Goal: Information Seeking & Learning: Learn about a topic

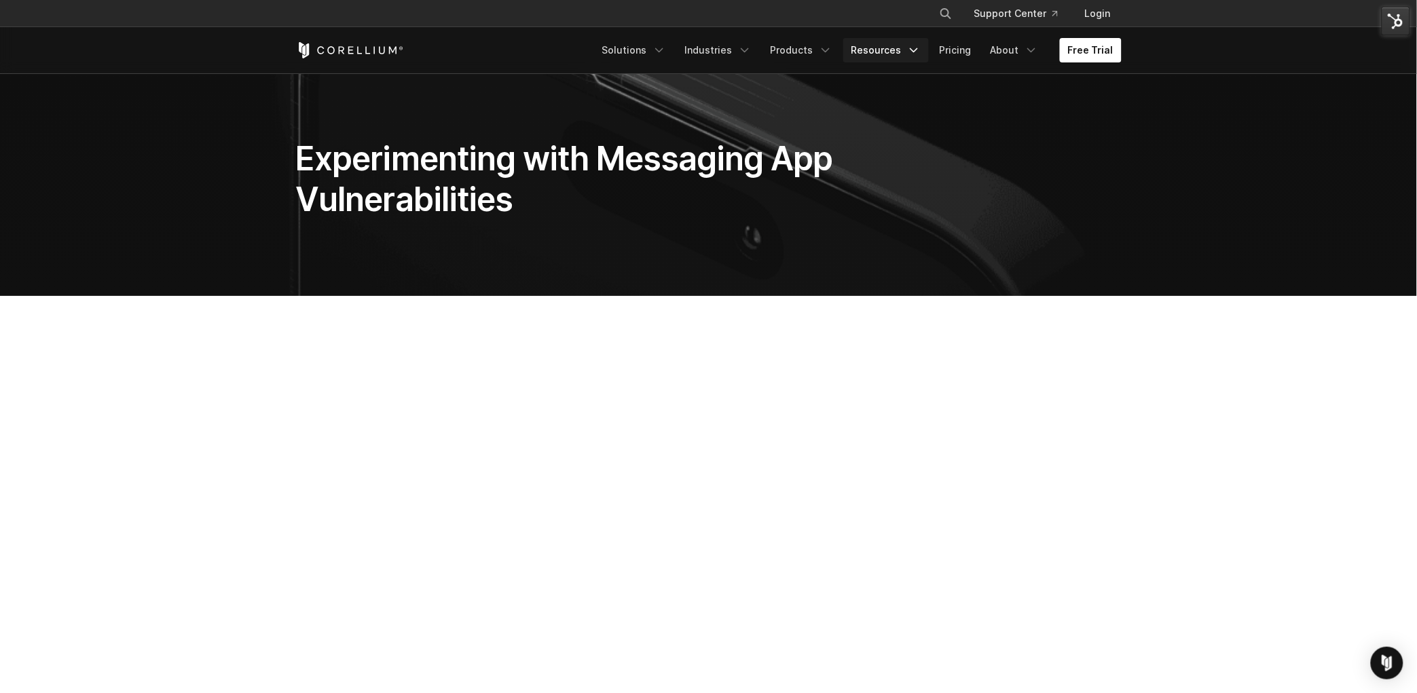
click at [875, 54] on link "Resources" at bounding box center [886, 50] width 86 height 24
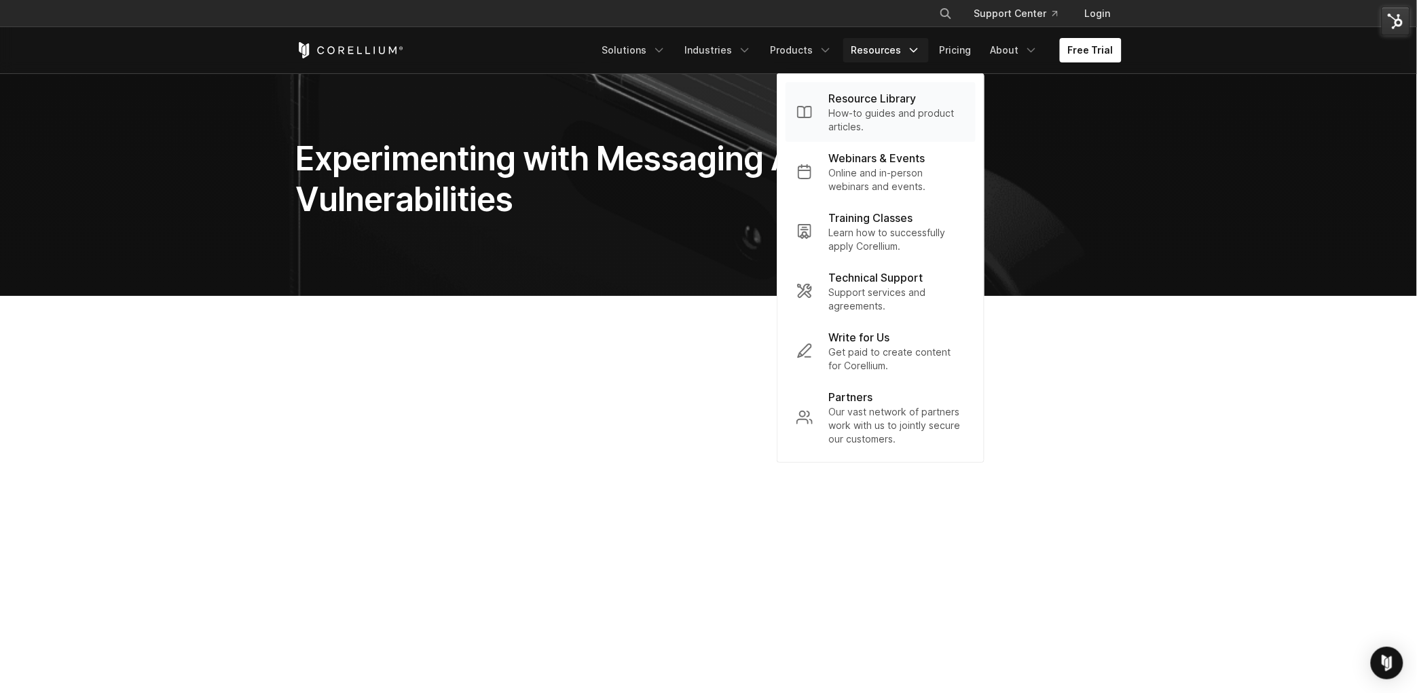
click at [865, 111] on p "How-to guides and product articles." at bounding box center [897, 120] width 136 height 27
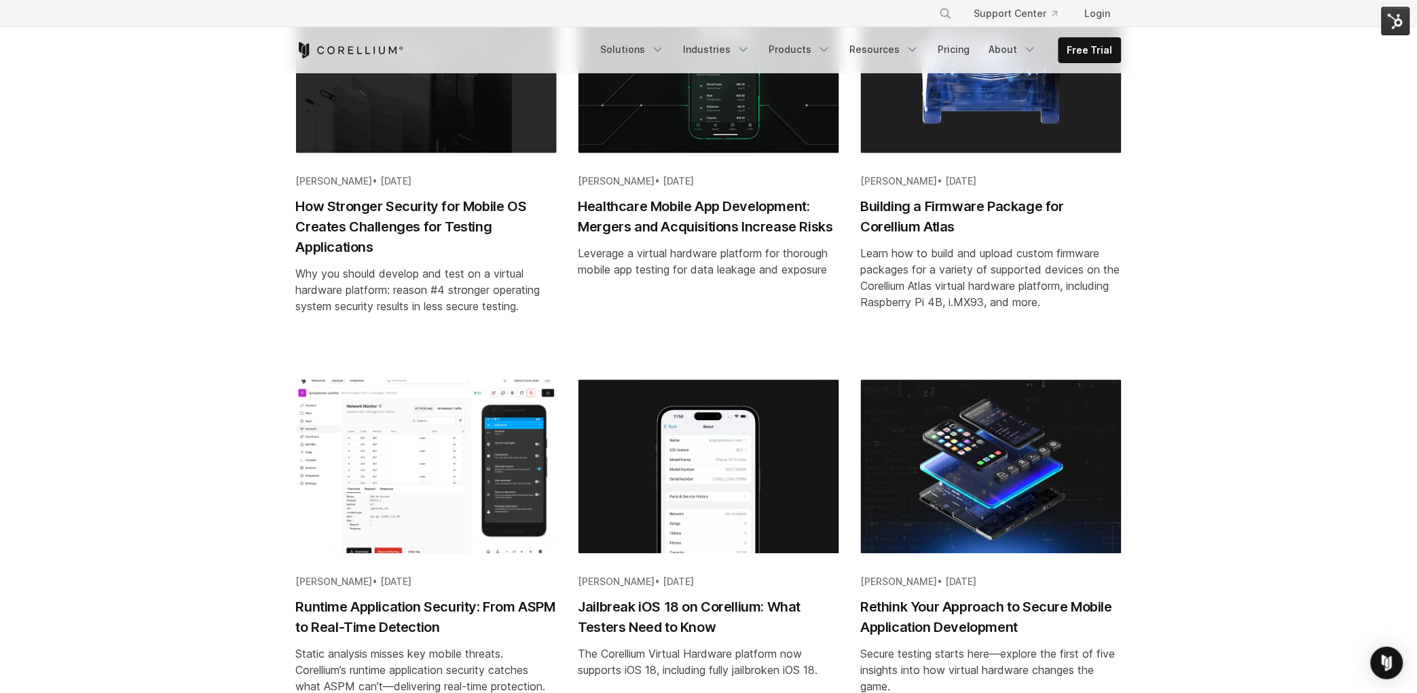
scroll to position [762, 0]
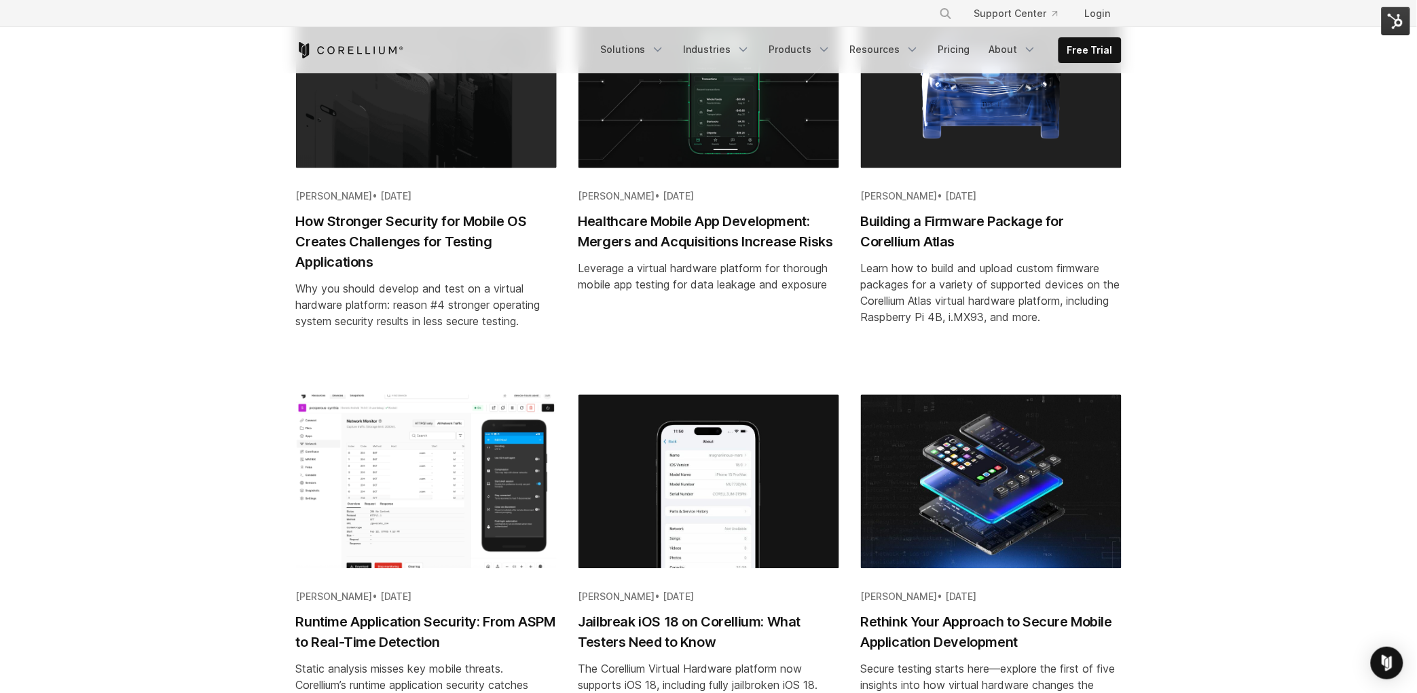
click at [445, 230] on h2 "How Stronger Security for Mobile OS Creates Challenges for Testing Applications" at bounding box center [426, 242] width 261 height 61
click at [894, 221] on h2 "Building a Firmware Package for Corellium Atlas" at bounding box center [991, 232] width 261 height 41
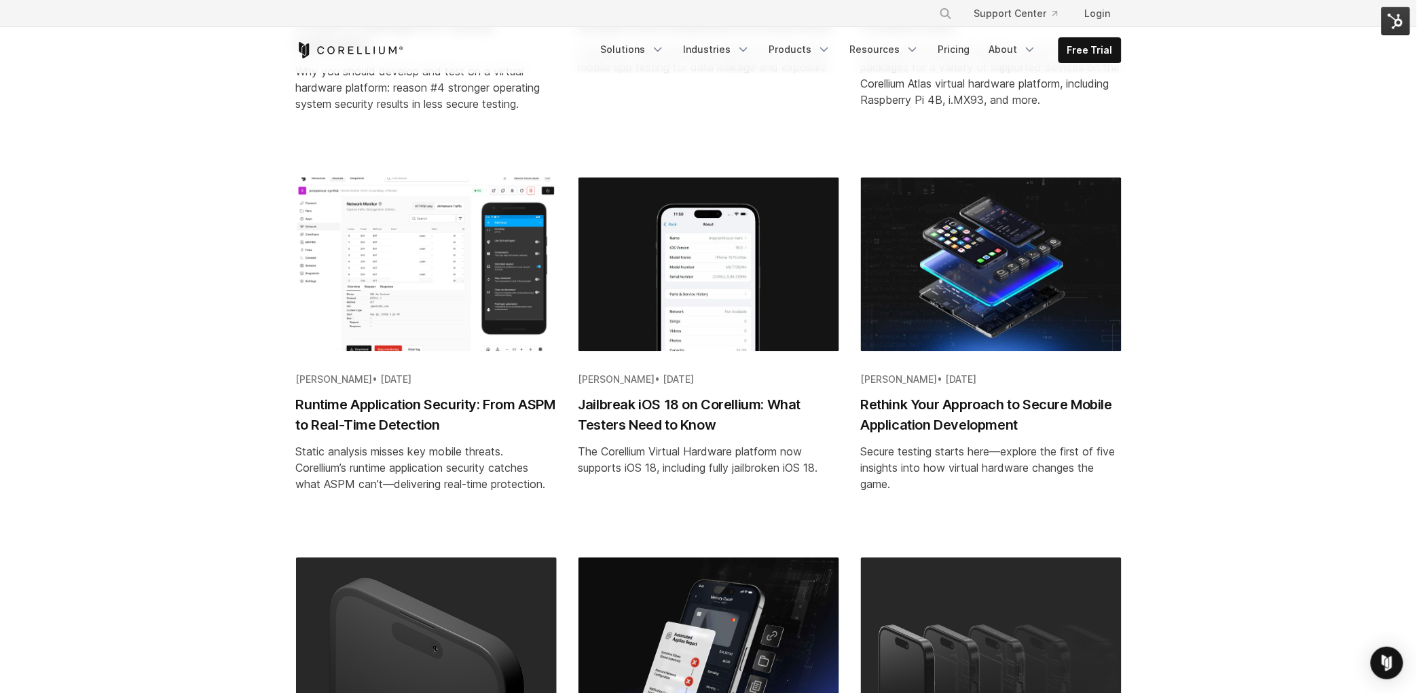
scroll to position [982, 0]
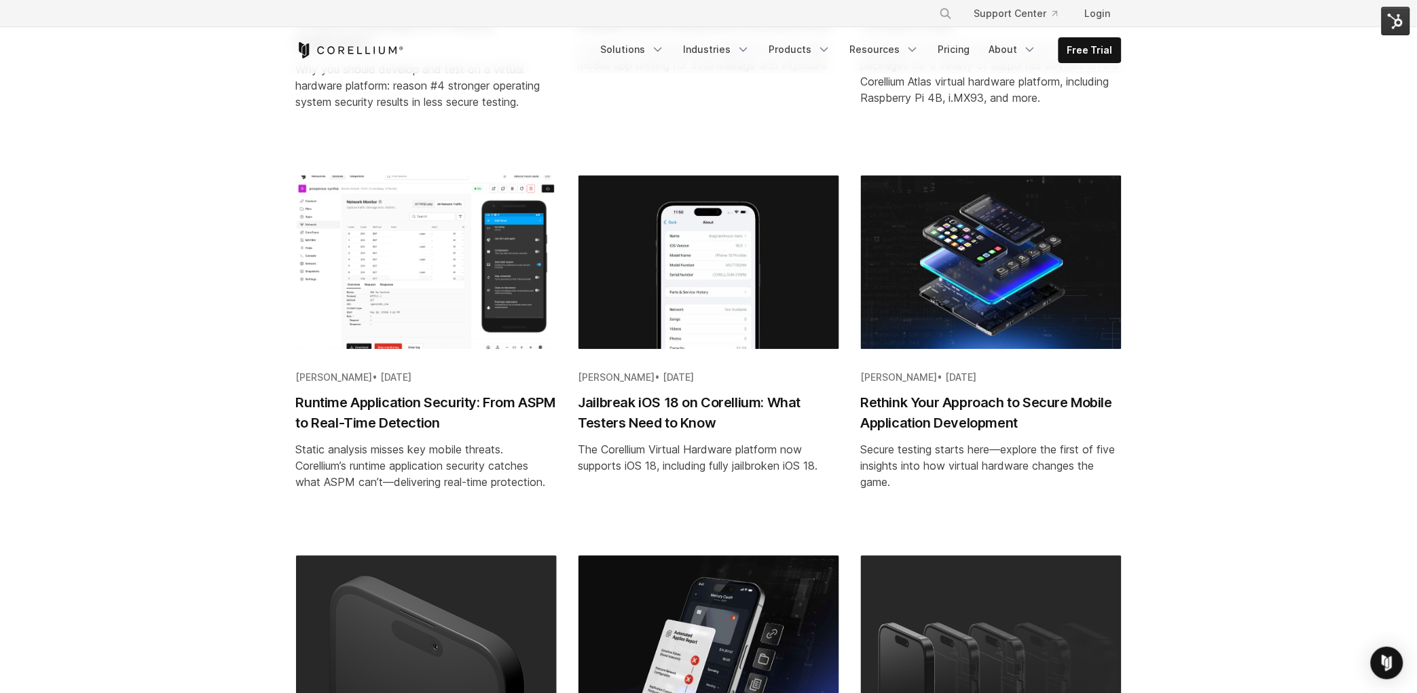
click at [346, 401] on h2 "Runtime Application Security: From ASPM to Real-Time Detection" at bounding box center [426, 413] width 261 height 41
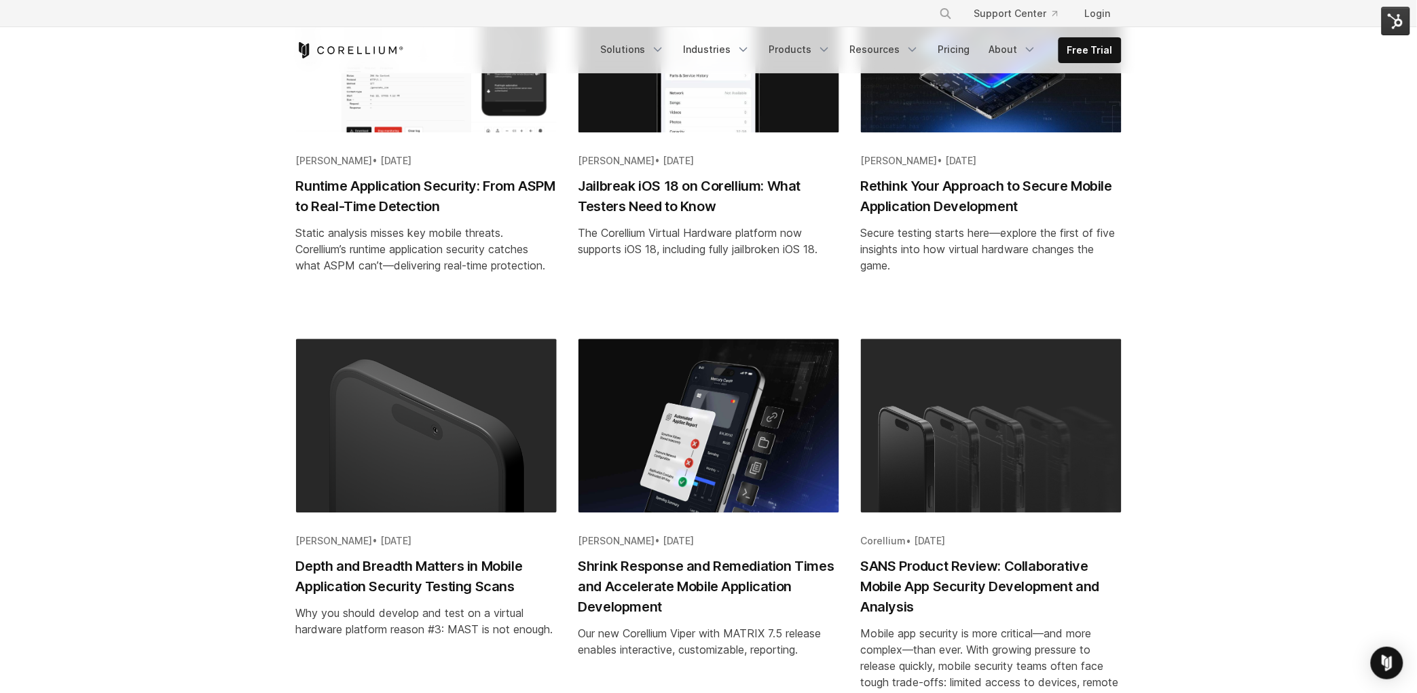
scroll to position [1225, 0]
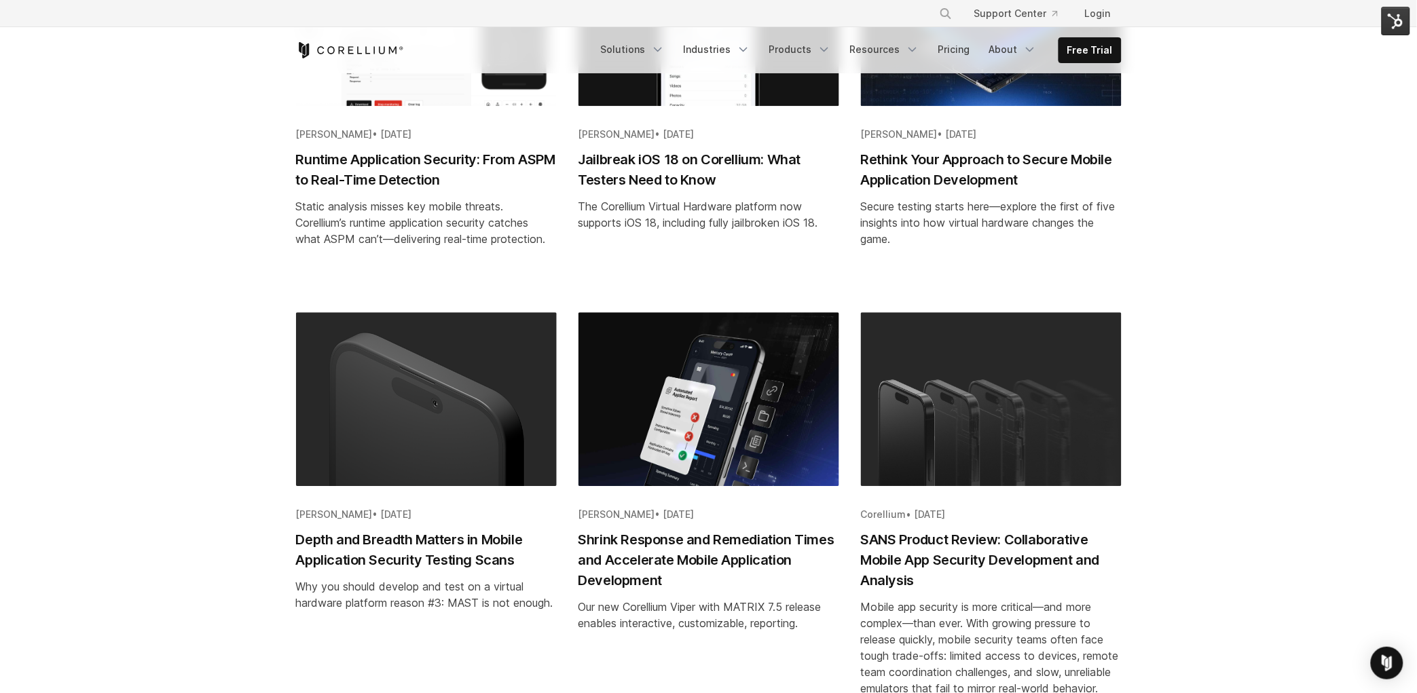
click at [911, 179] on h2 "Rethink Your Approach to Secure Mobile Application Development" at bounding box center [991, 169] width 261 height 41
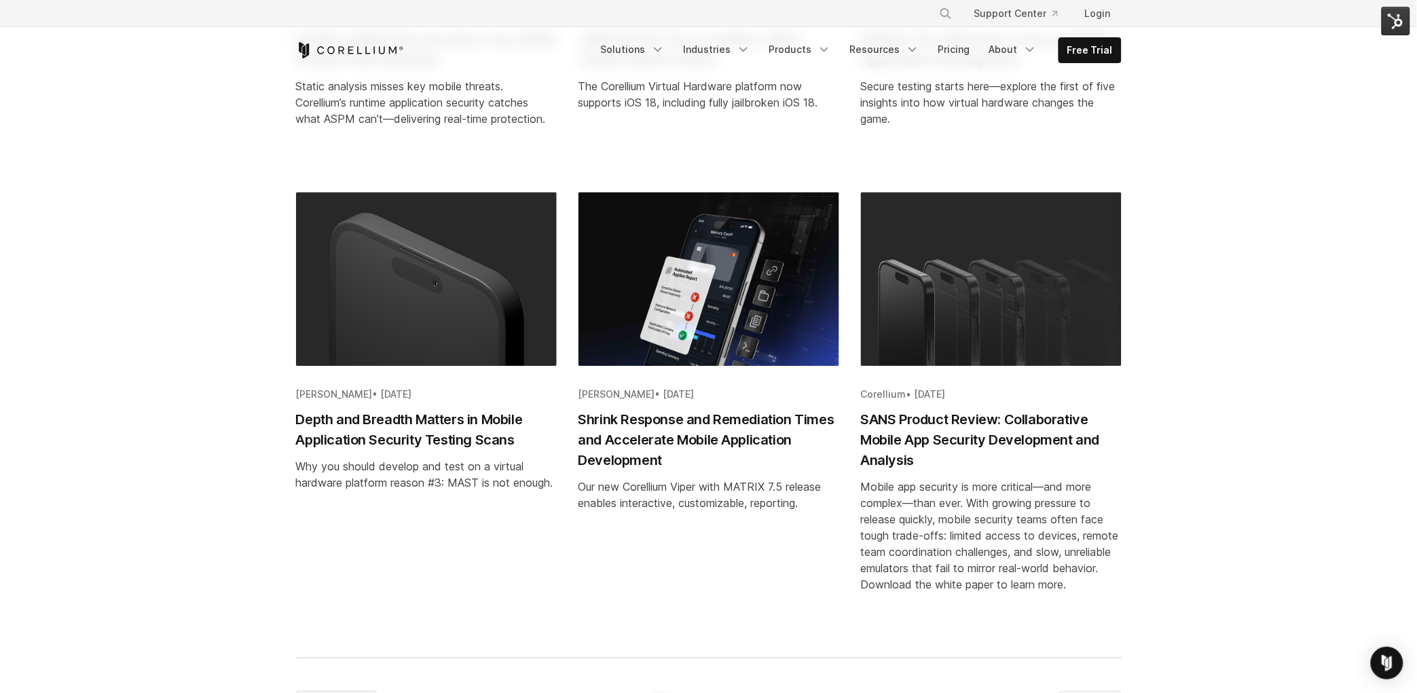
scroll to position [1396, 0]
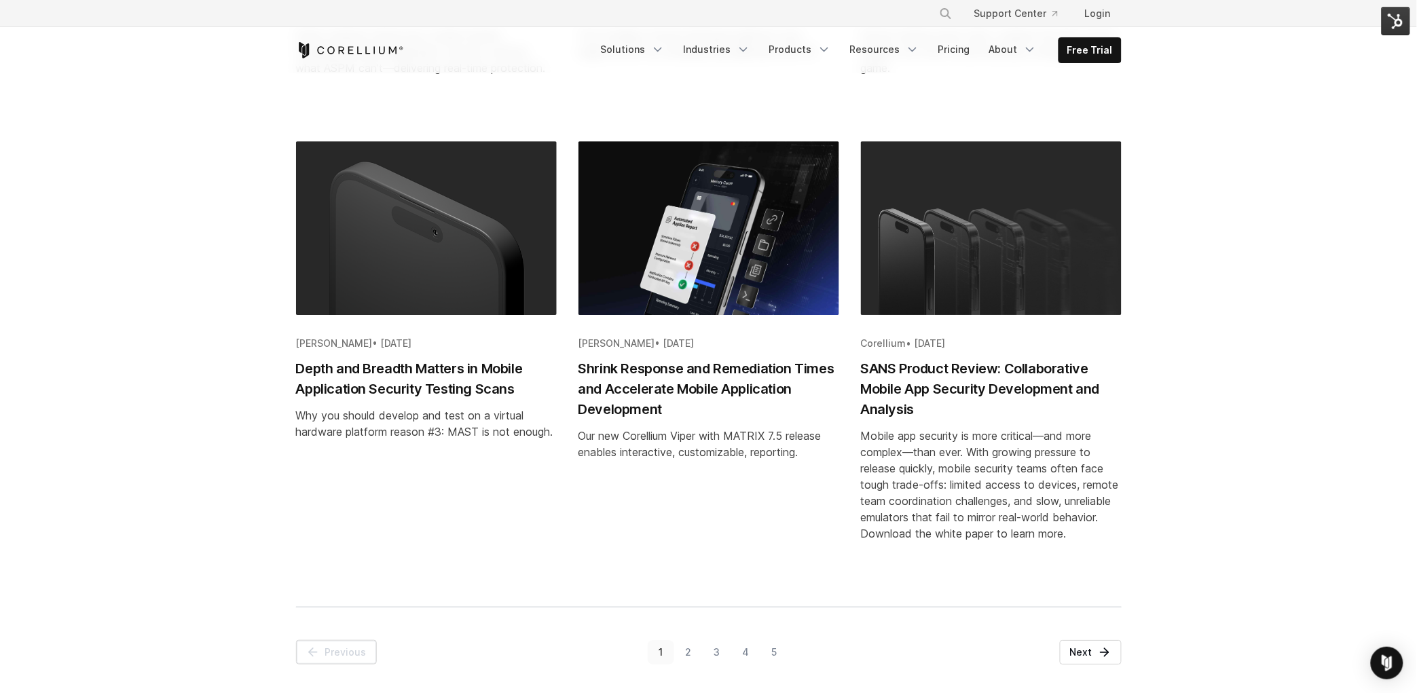
click at [335, 381] on h2 "Depth and Breadth Matters in Mobile Application Security Testing Scans" at bounding box center [426, 379] width 261 height 41
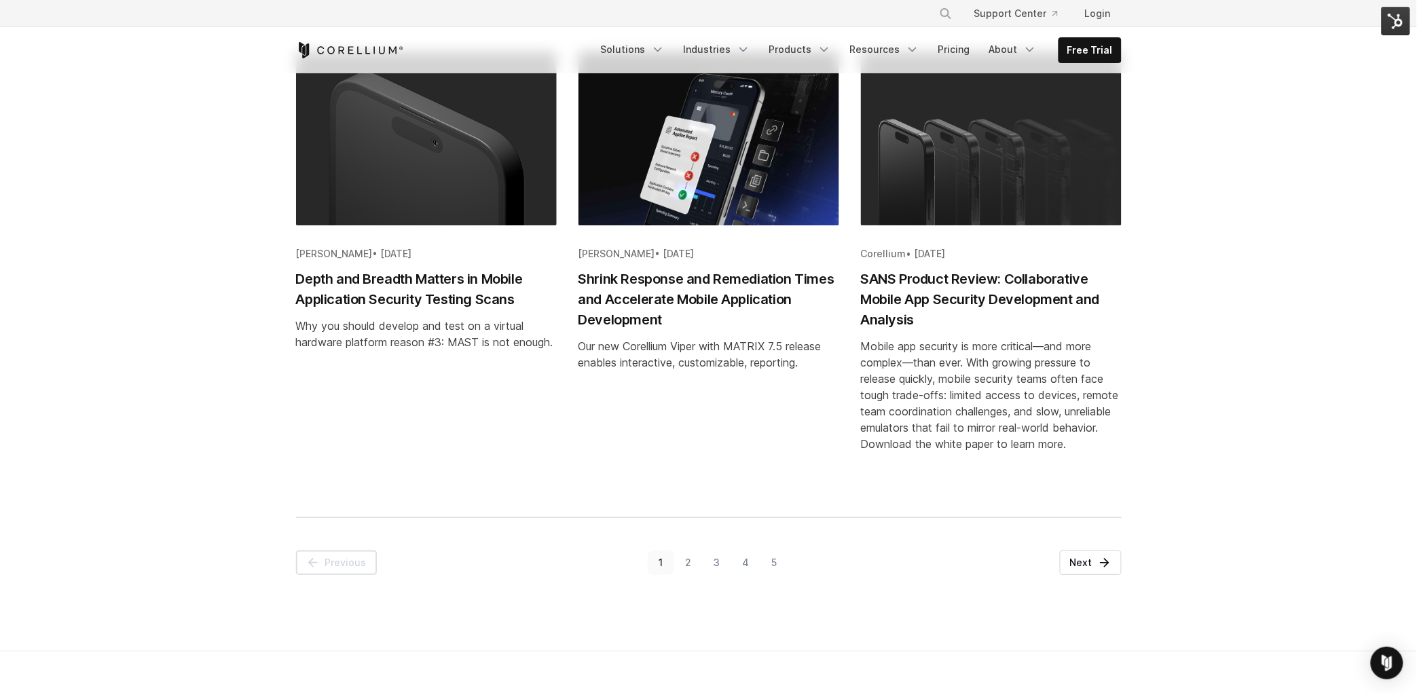
scroll to position [1513, 0]
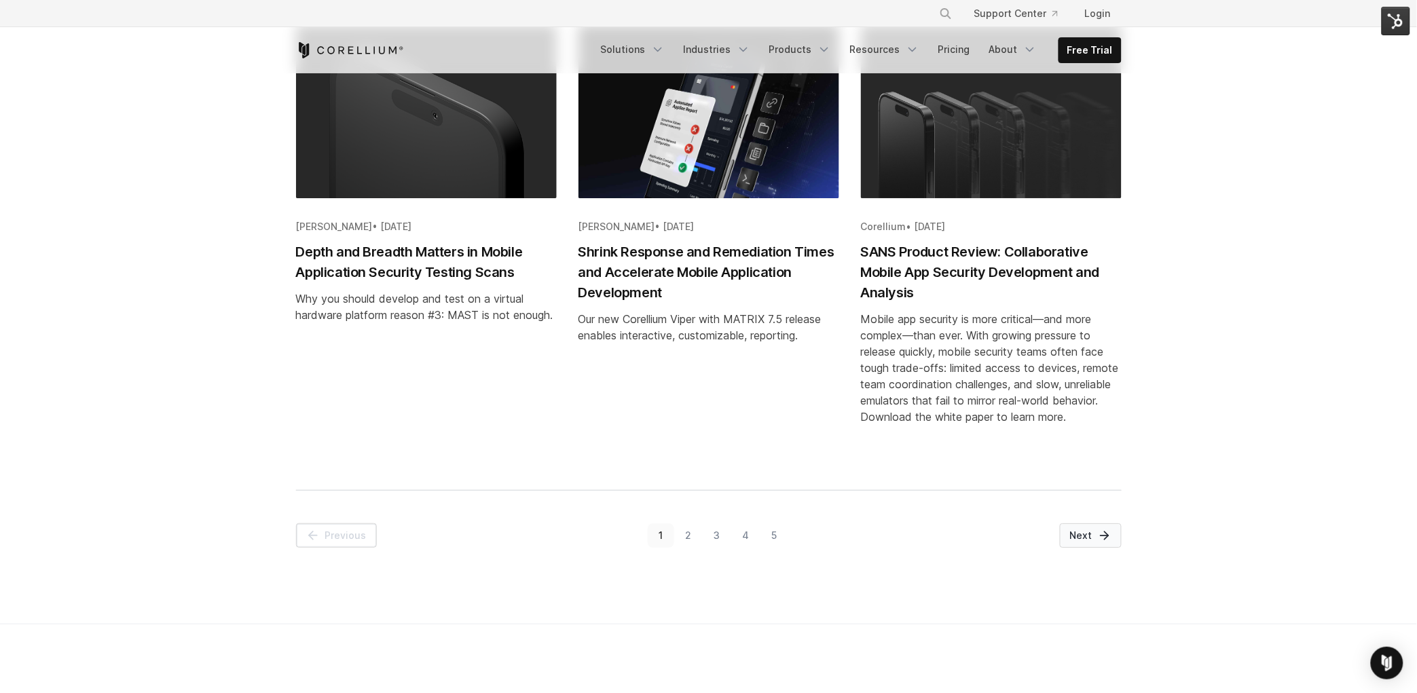
click at [1107, 536] on icon "Pagination" at bounding box center [1105, 536] width 14 height 14
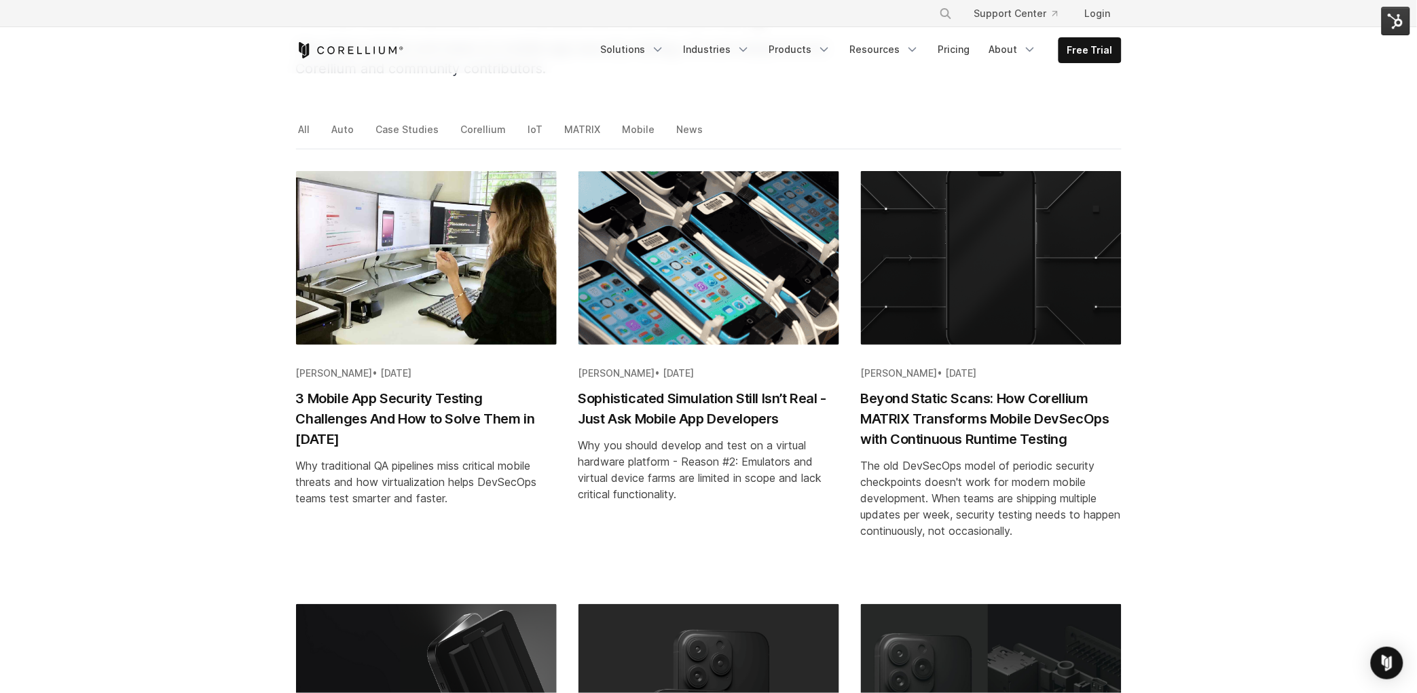
scroll to position [205, 0]
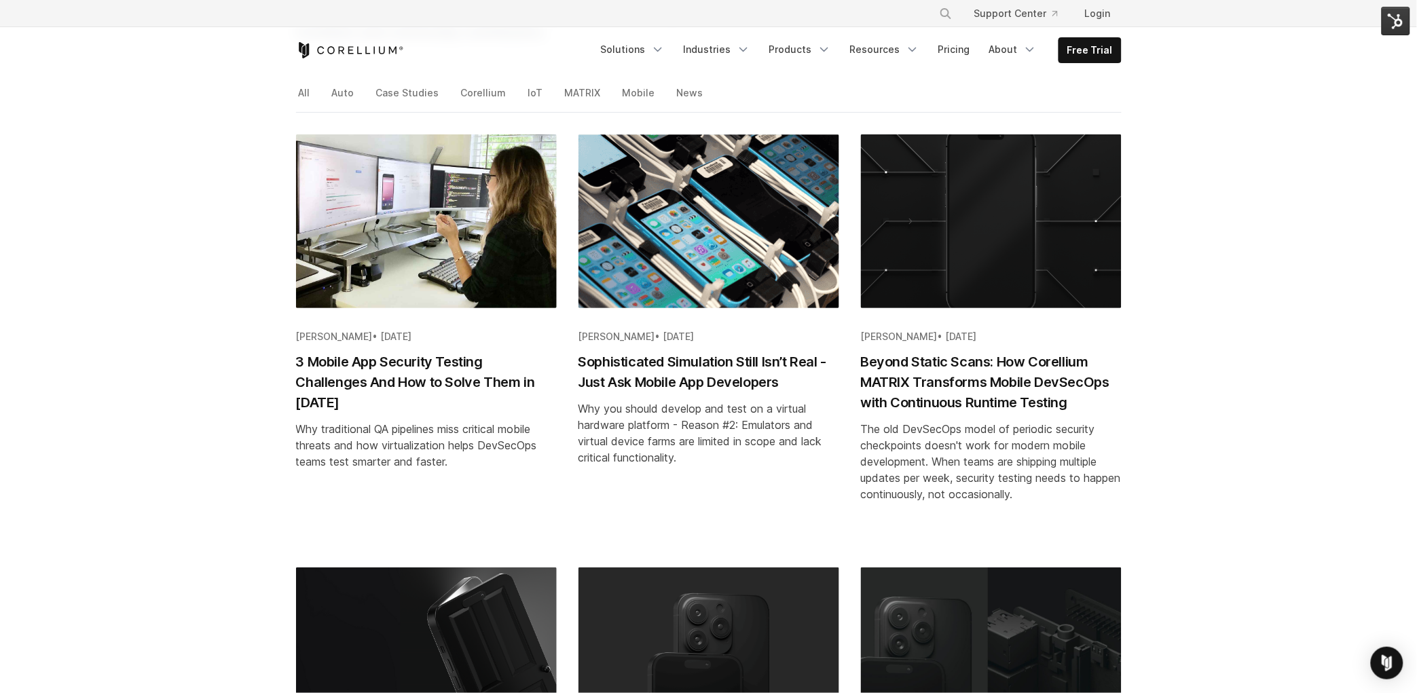
click at [627, 380] on h2 "Sophisticated Simulation Still Isn’t Real - Just Ask Mobile App Developers" at bounding box center [709, 372] width 261 height 41
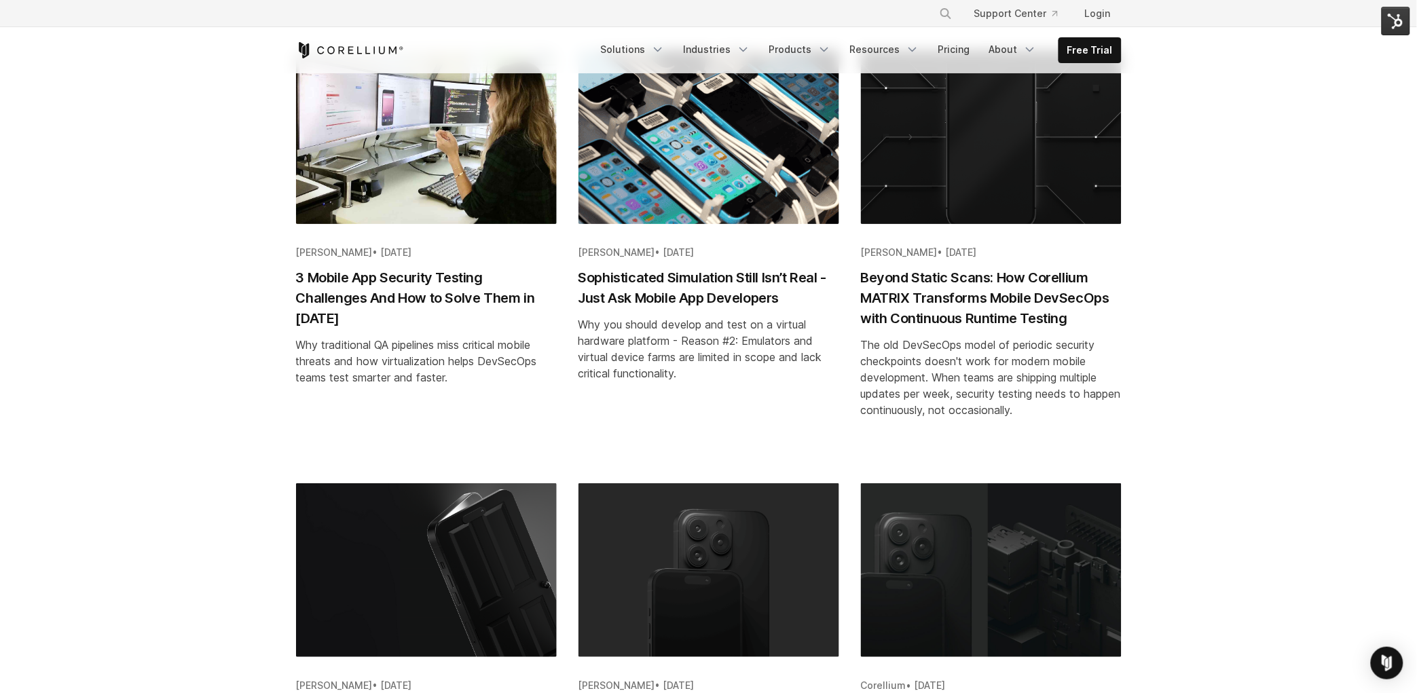
scroll to position [340, 0]
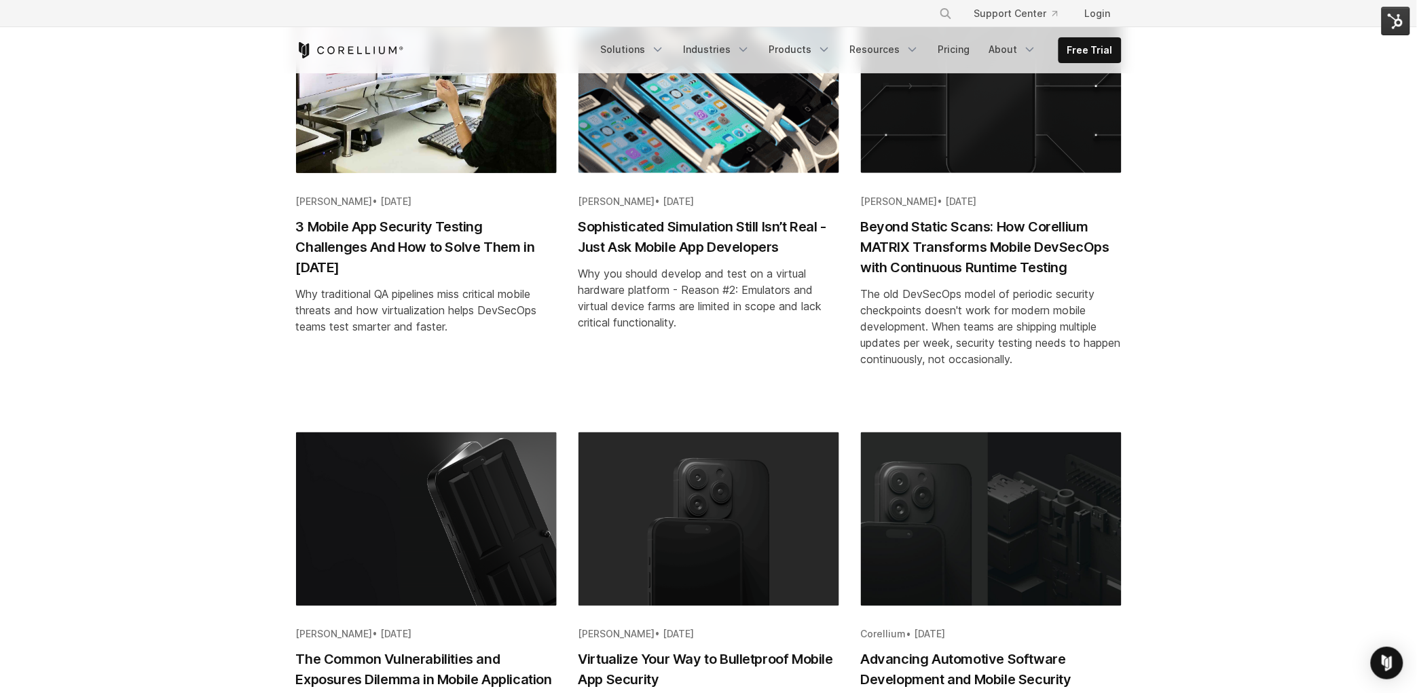
click at [907, 238] on h2 "Beyond Static Scans: How Corellium MATRIX Transforms Mobile DevSecOps with Cont…" at bounding box center [991, 247] width 261 height 61
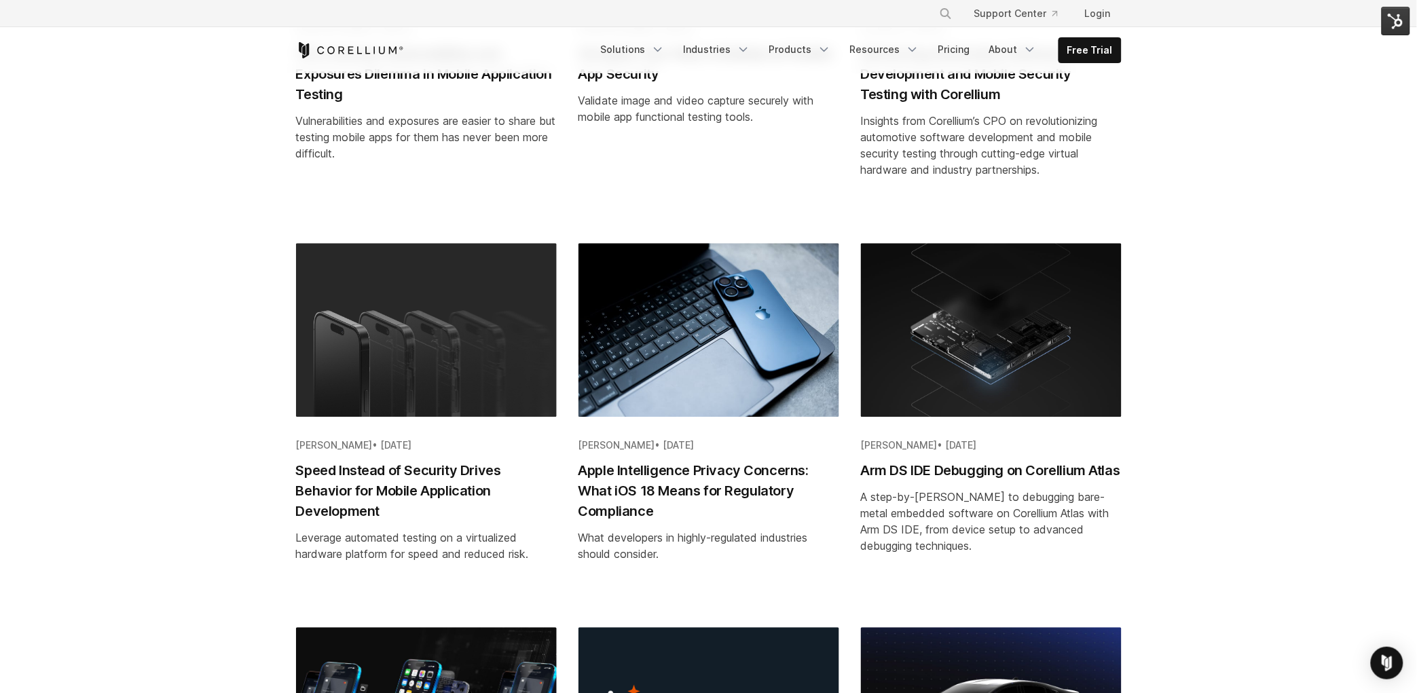
scroll to position [947, 0]
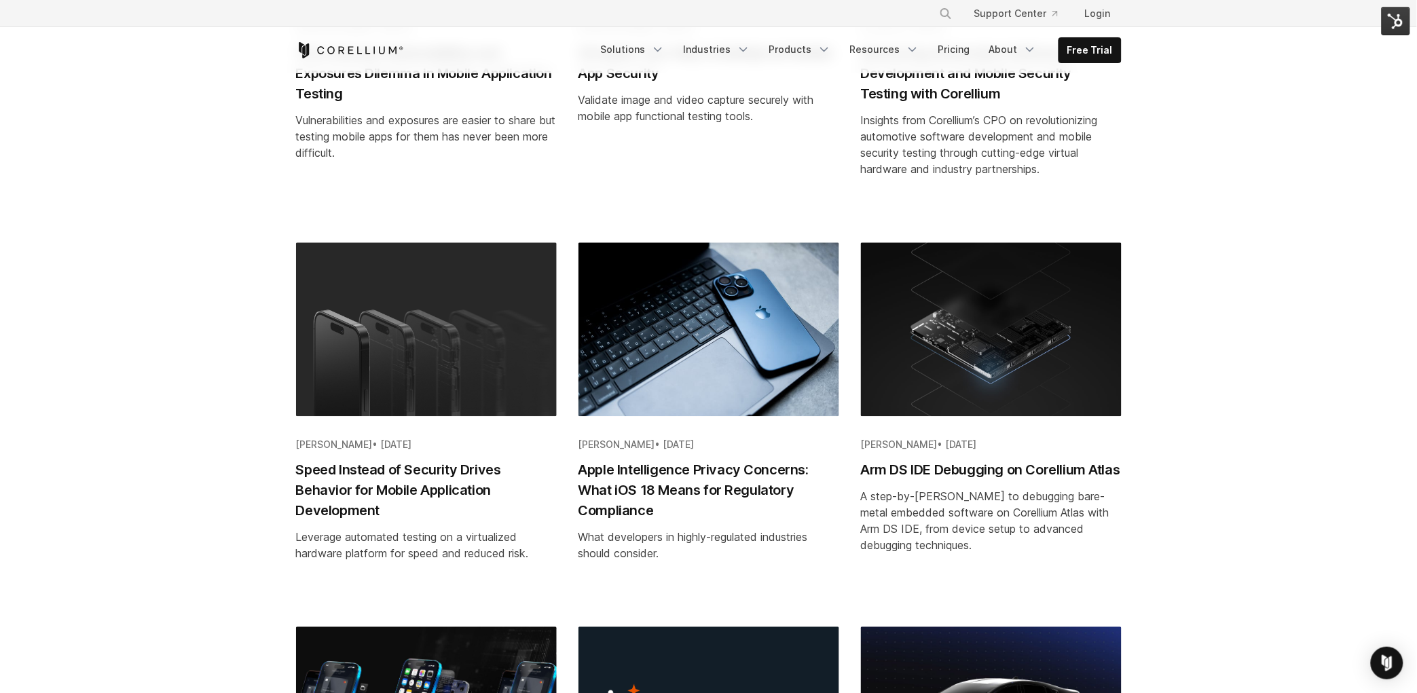
click at [972, 467] on h2 "Arm DS IDE Debugging on Corellium Atlas" at bounding box center [991, 470] width 261 height 20
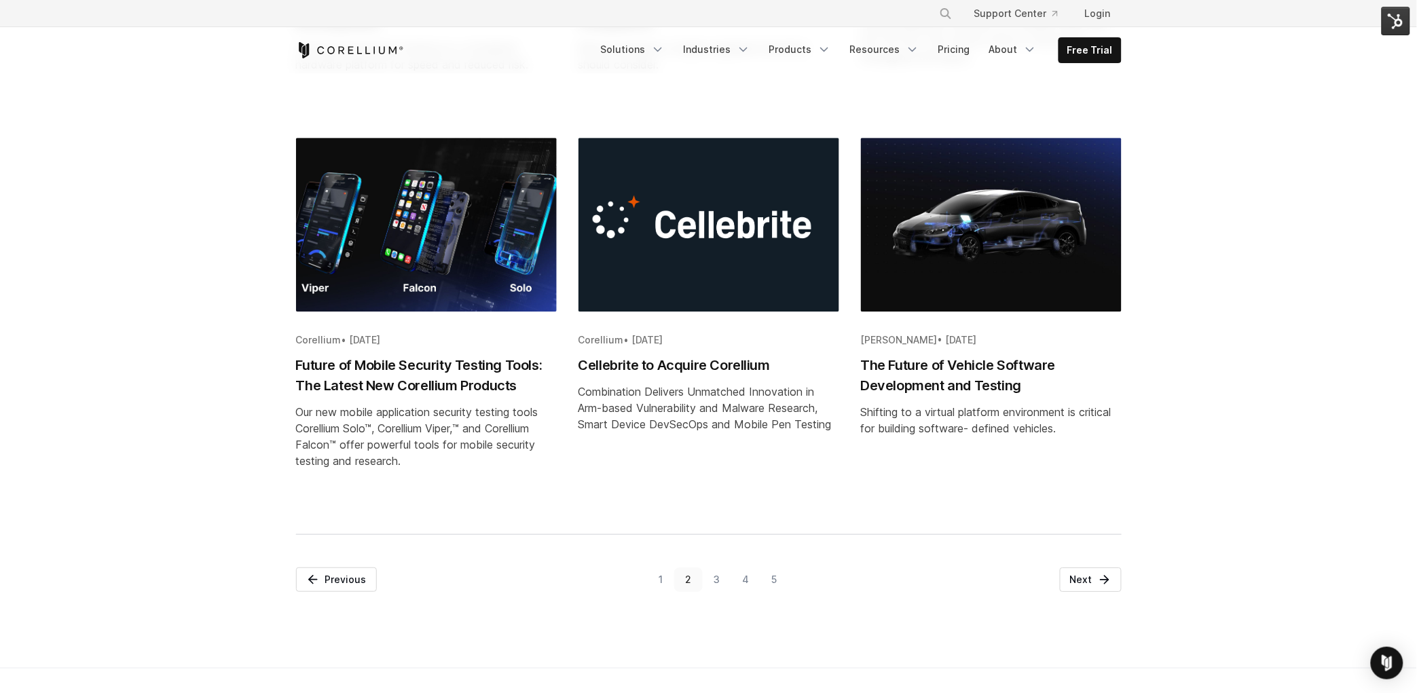
scroll to position [1454, 0]
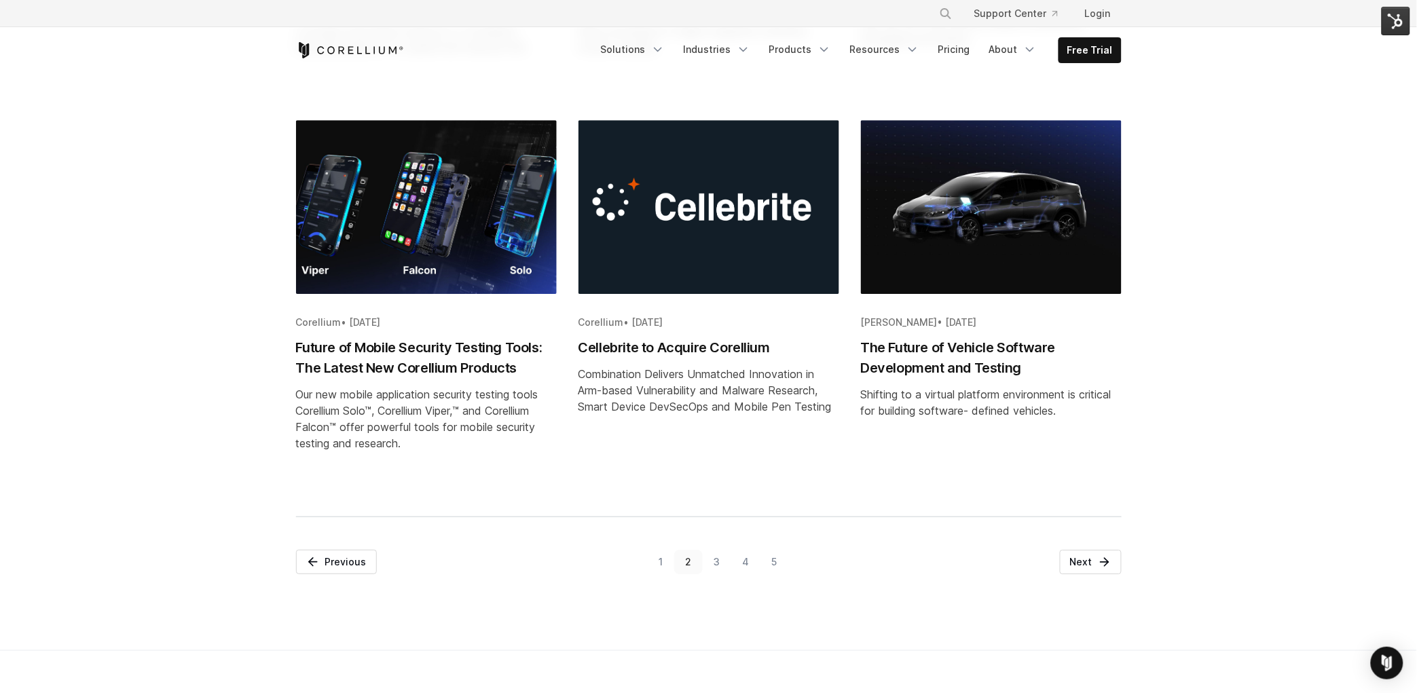
click at [716, 572] on link "3" at bounding box center [717, 562] width 29 height 24
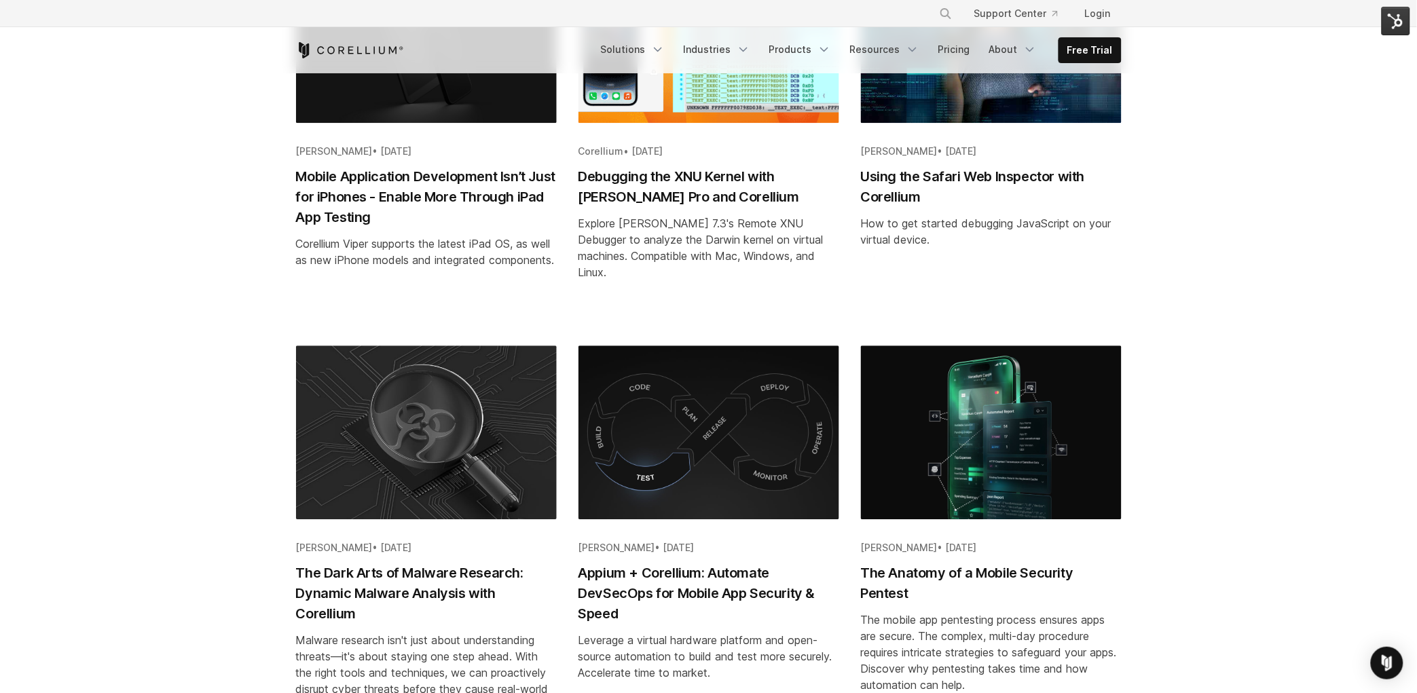
scroll to position [1227, 0]
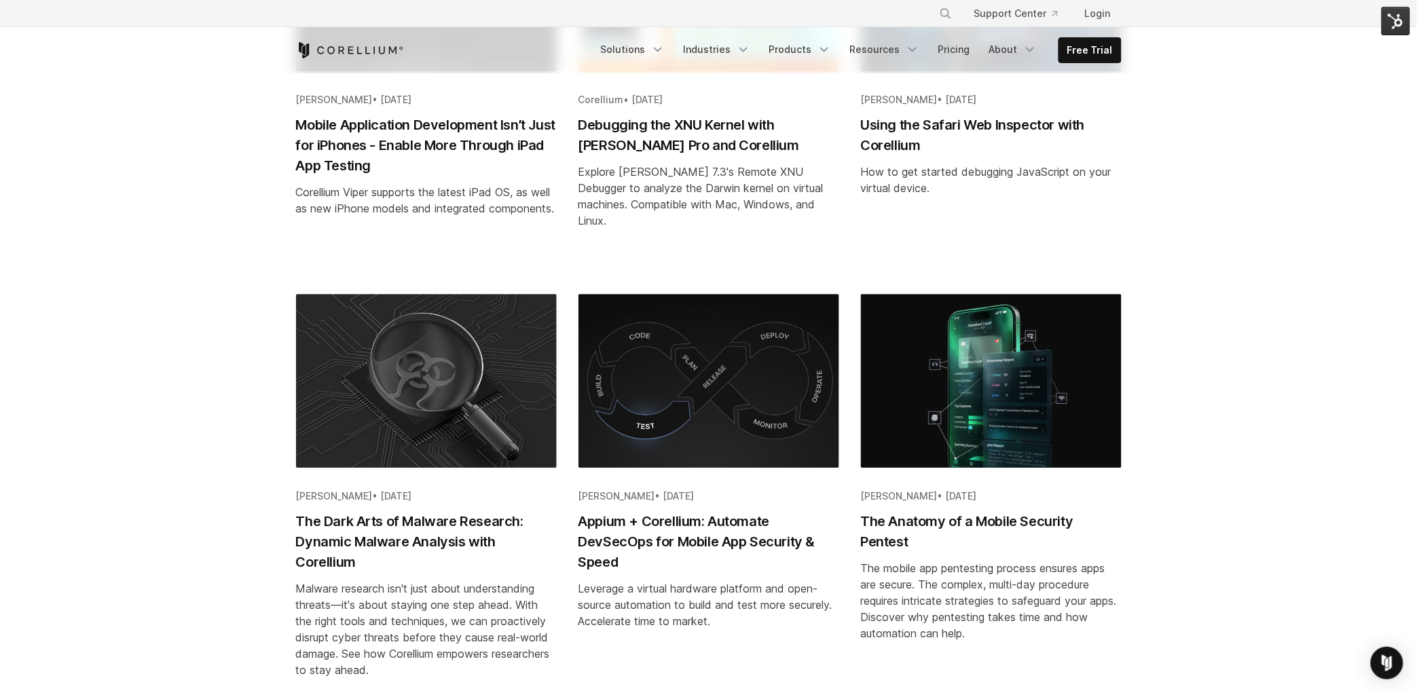
click at [498, 155] on h2 "Mobile Application Development Isn’t Just for iPhones - Enable More Through iPa…" at bounding box center [426, 145] width 261 height 61
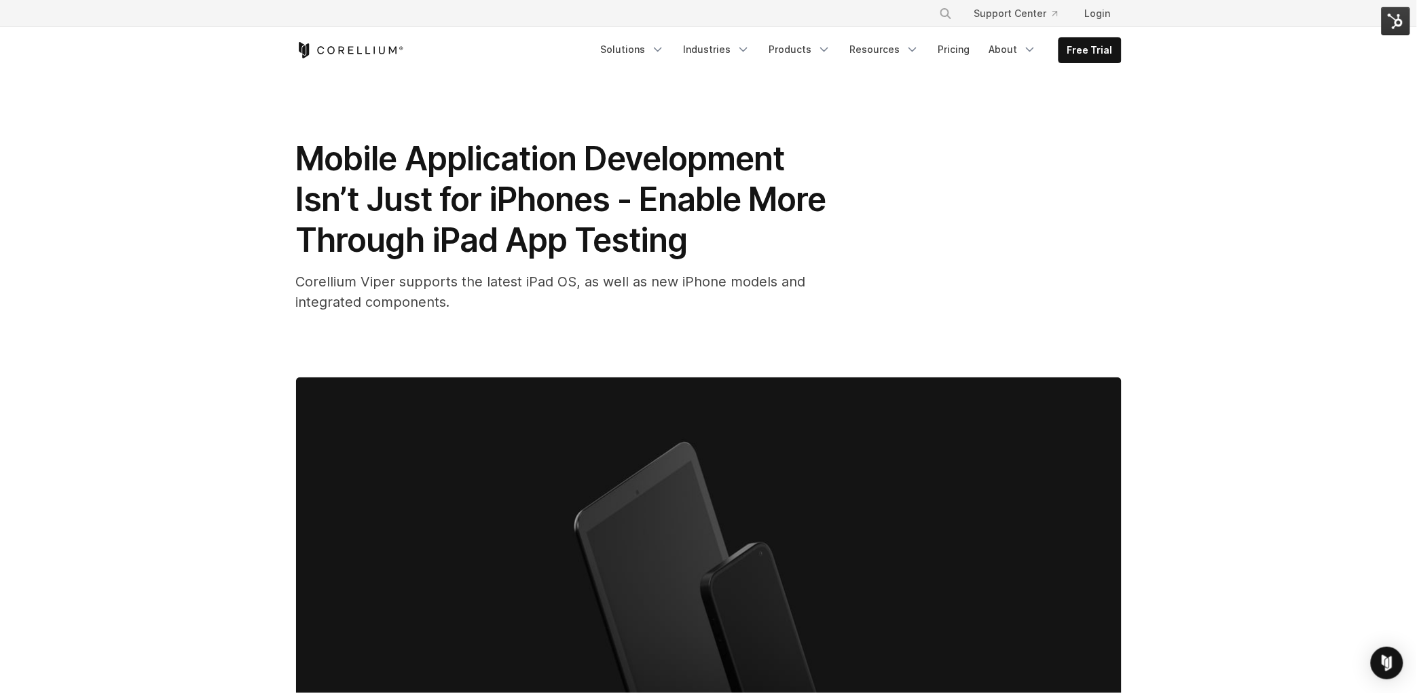
click at [345, 91] on div "Mobile Application Development Isn’t Just for iPhones - Enable More Through iPa…" at bounding box center [708, 490] width 869 height 834
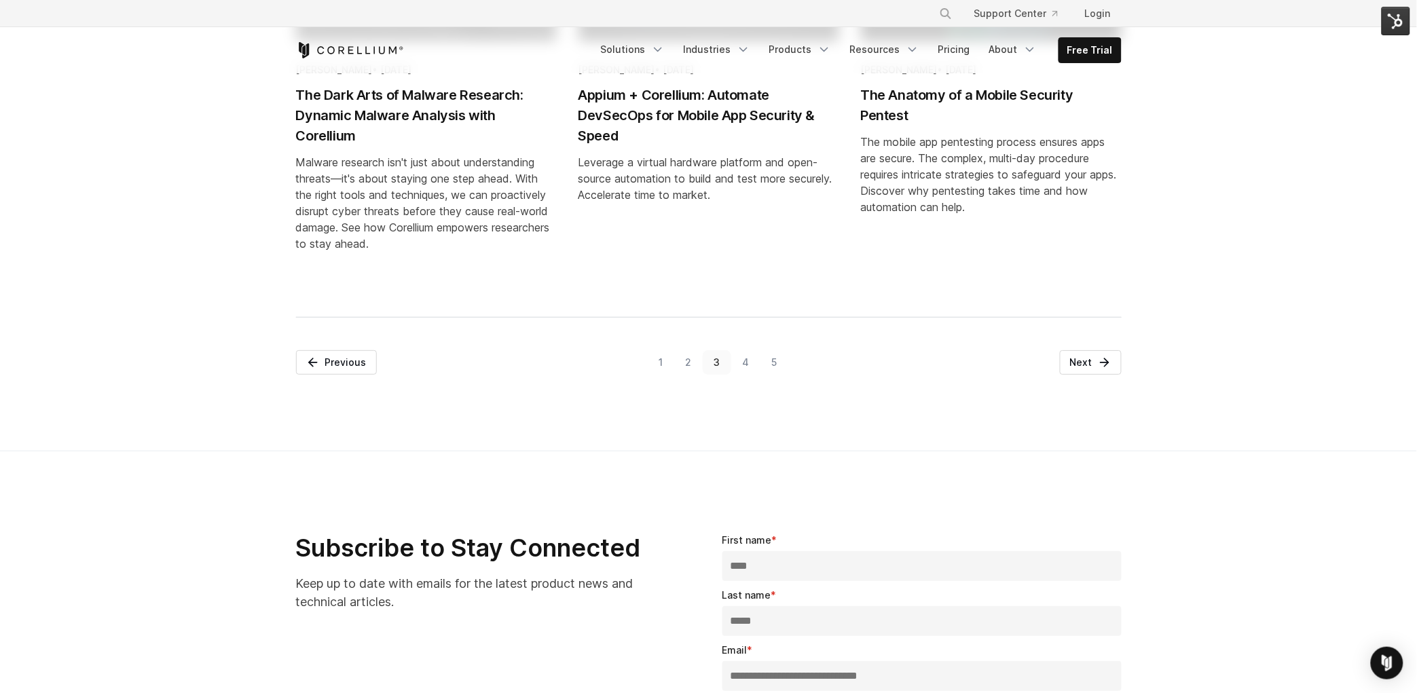
scroll to position [1672, 0]
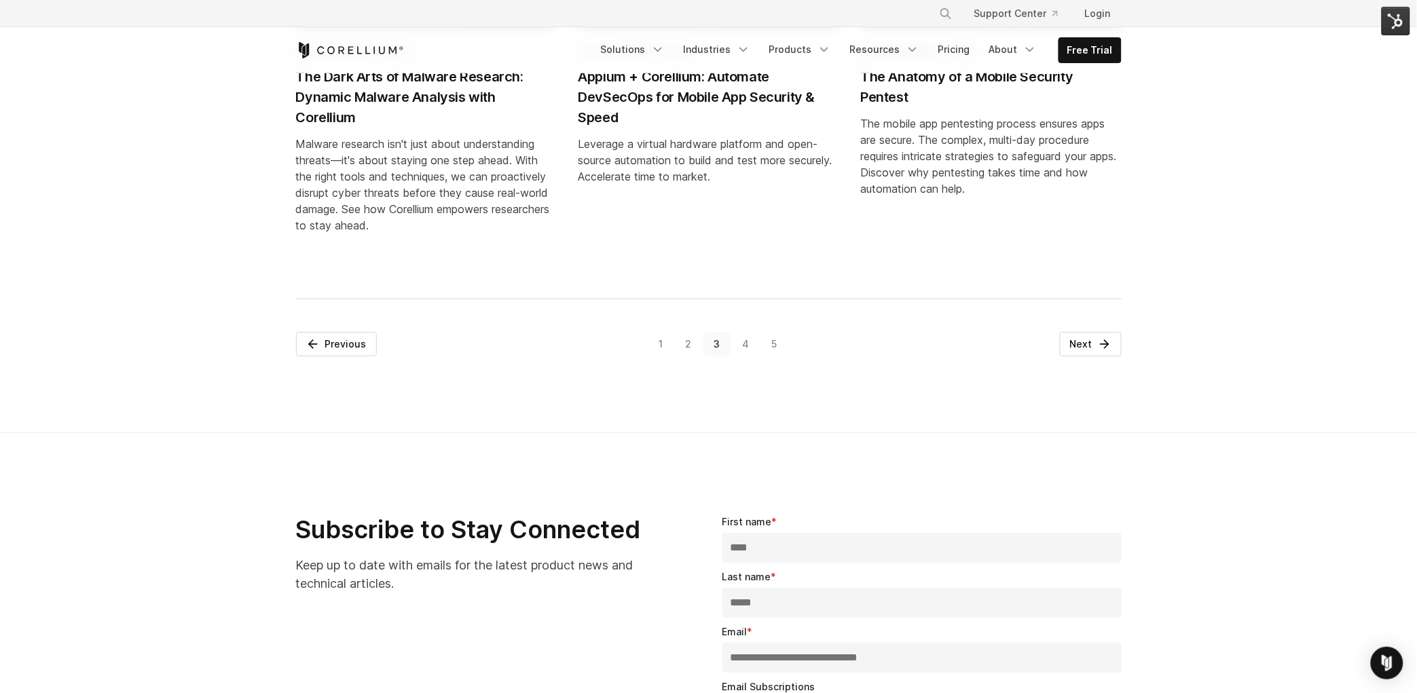
click at [744, 357] on link "4" at bounding box center [745, 344] width 29 height 24
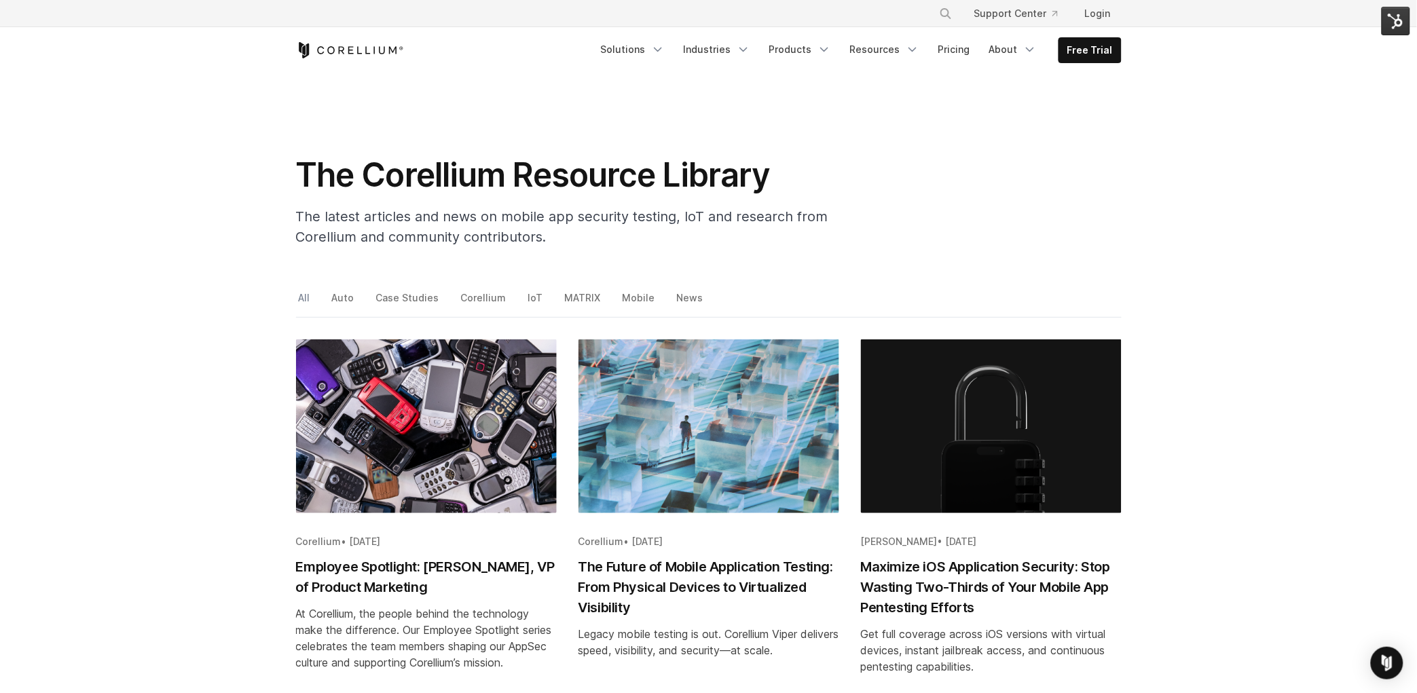
click at [309, 296] on link "All" at bounding box center [305, 303] width 19 height 29
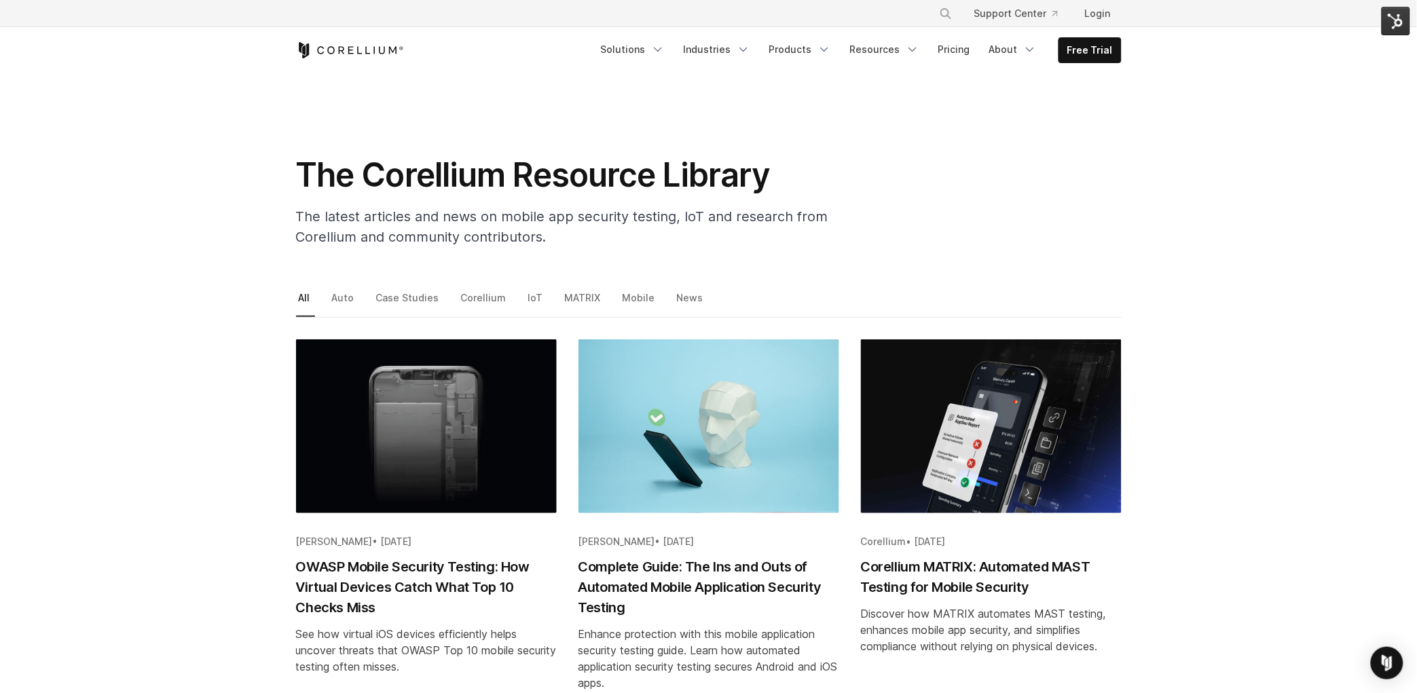
click at [1401, 21] on img at bounding box center [1396, 21] width 29 height 29
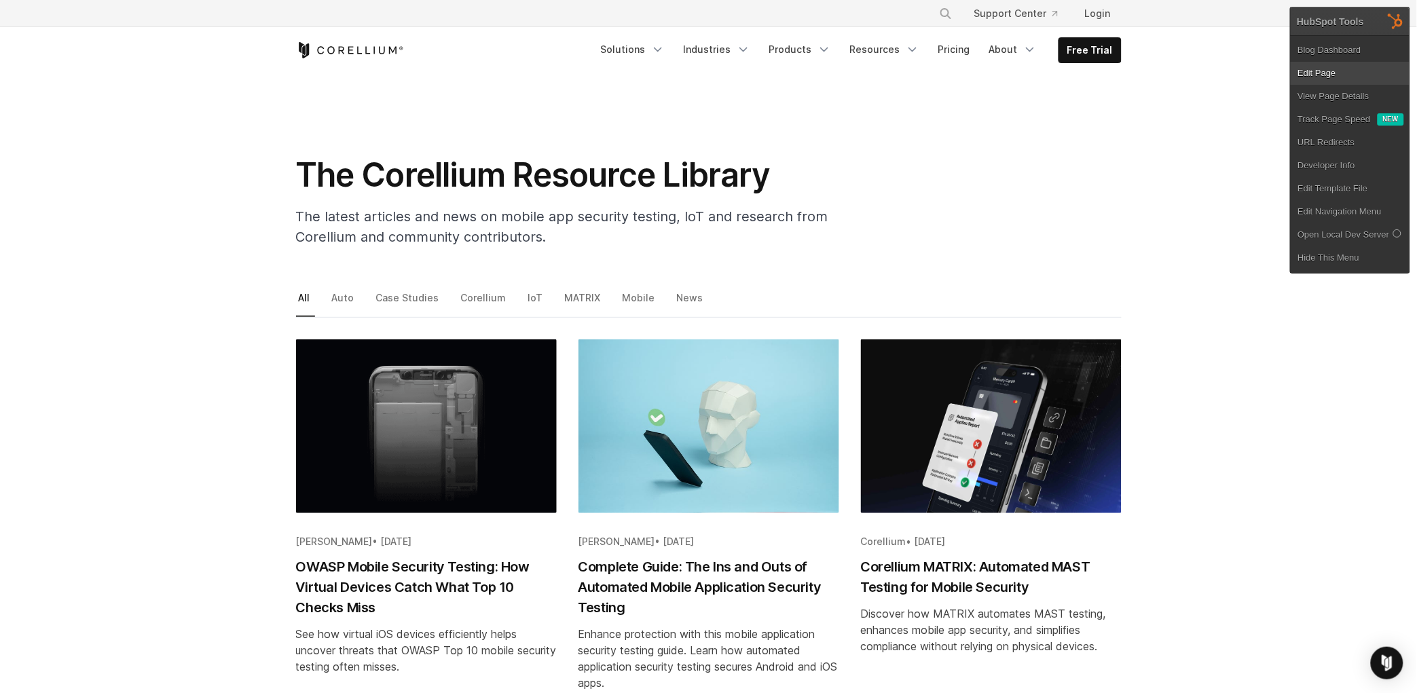
click at [1339, 79] on link "Edit Page" at bounding box center [1350, 73] width 119 height 23
